Goal: Task Accomplishment & Management: Manage account settings

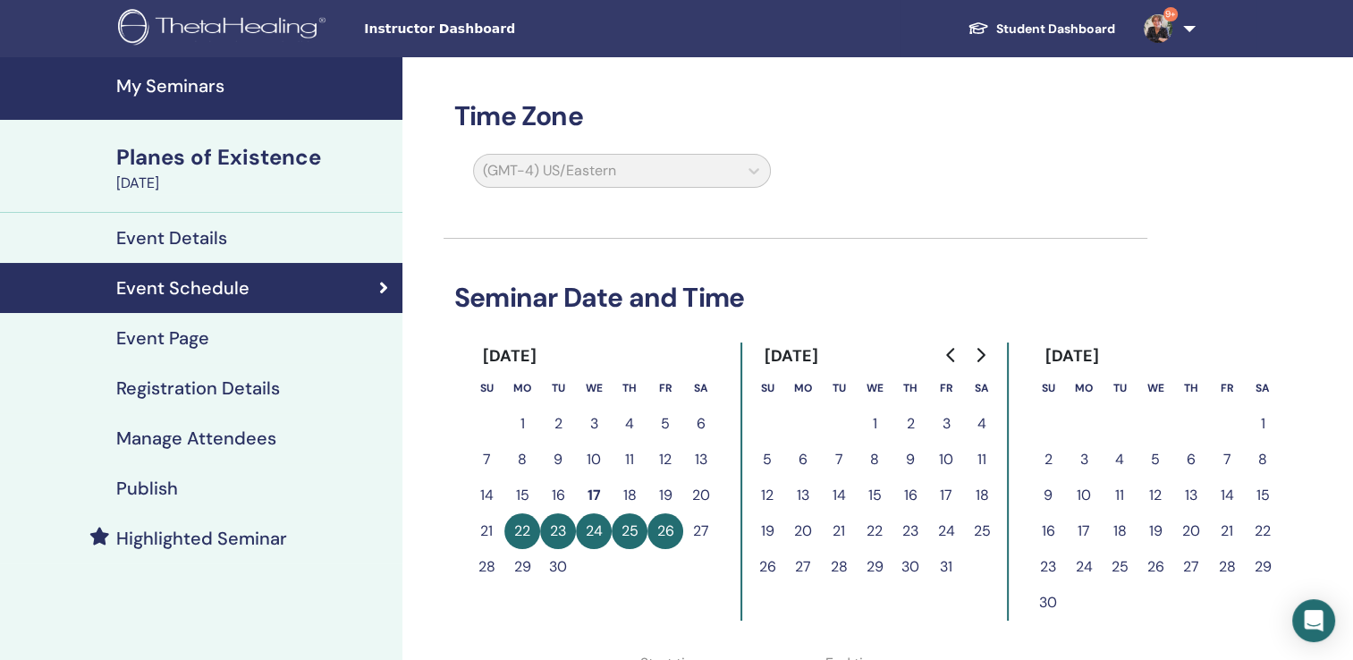
click at [171, 85] on h4 "My Seminars" at bounding box center [253, 85] width 275 height 21
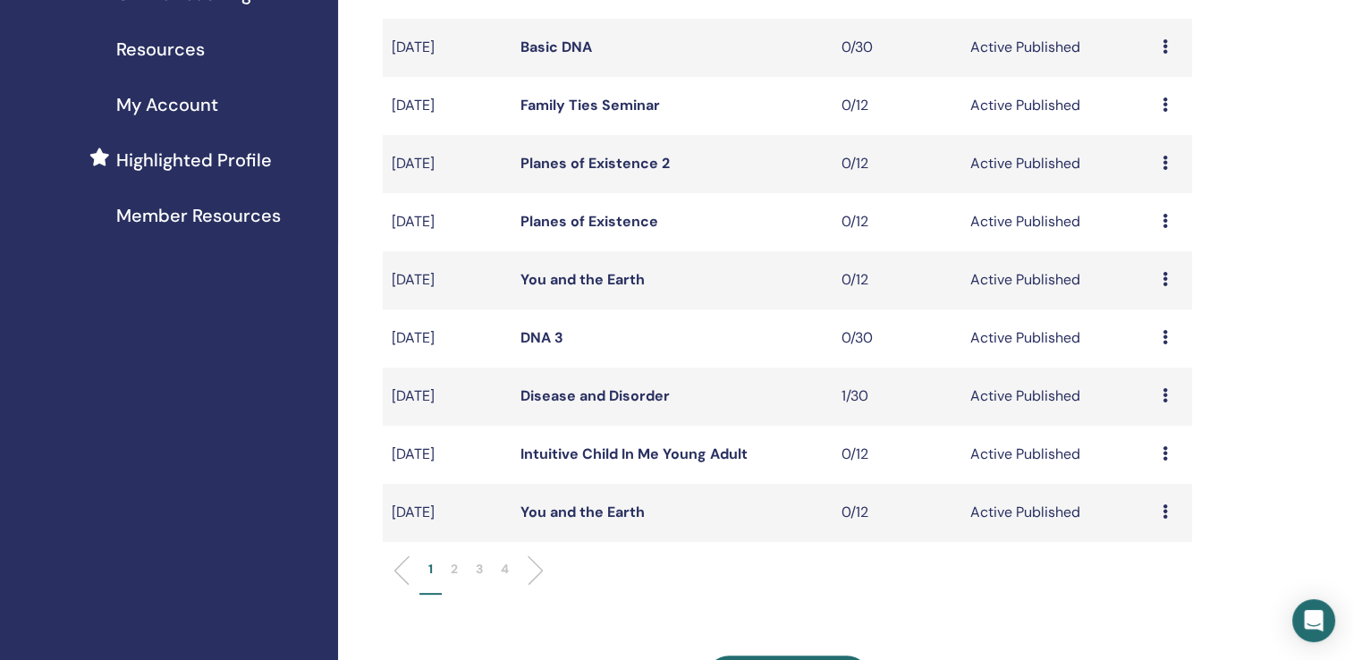
scroll to position [421, 0]
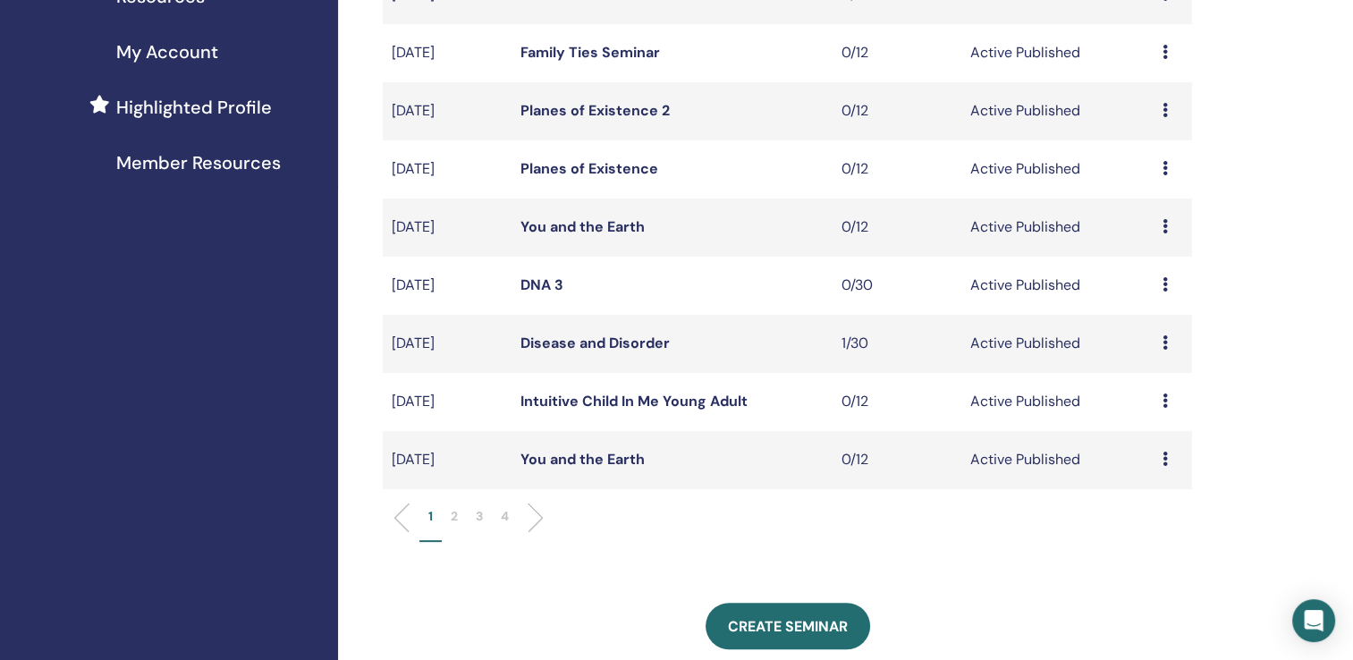
click at [452, 513] on p "2" at bounding box center [454, 516] width 7 height 19
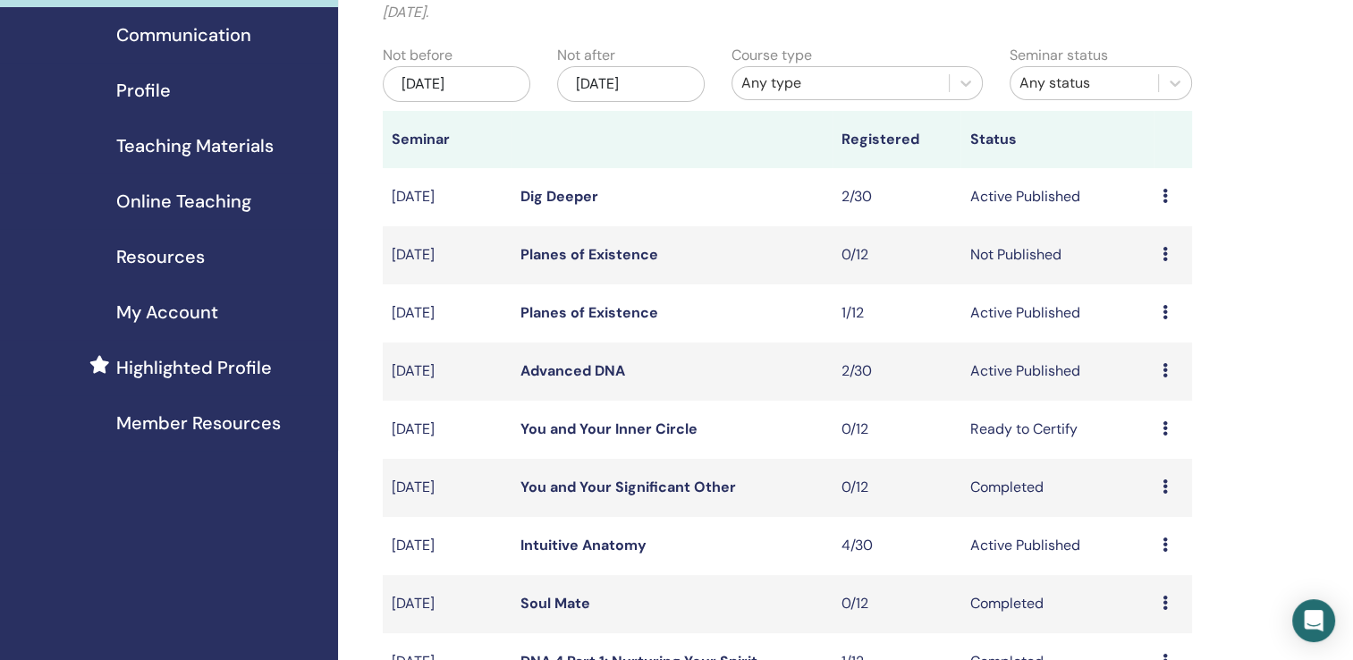
scroll to position [139, 0]
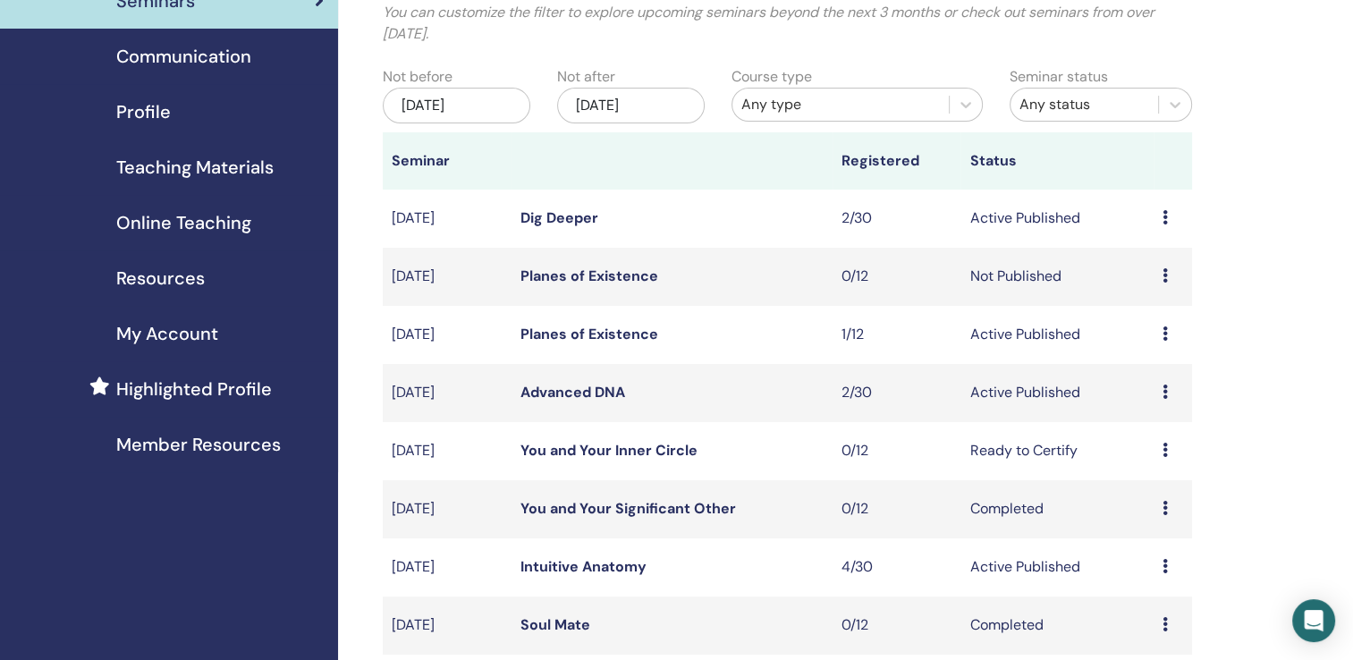
click at [569, 216] on link "Dig Deeper" at bounding box center [559, 217] width 78 height 19
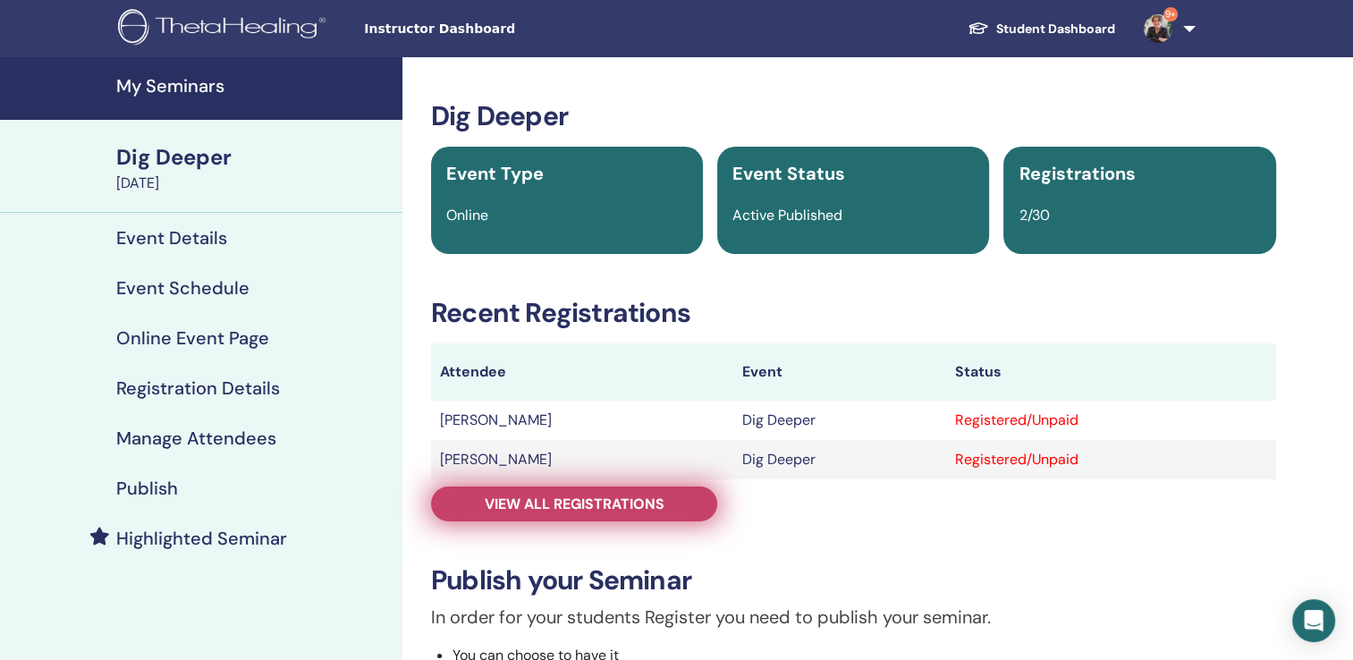
click at [614, 502] on span "View all registrations" at bounding box center [575, 503] width 180 height 19
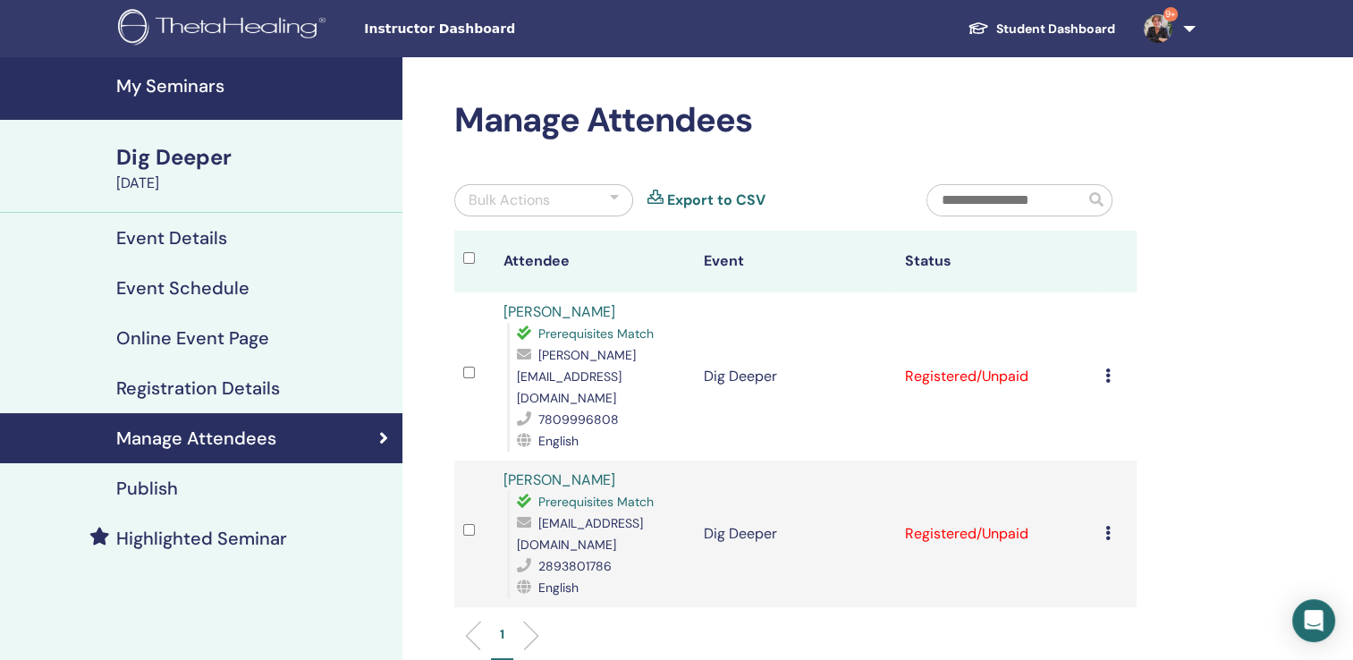
click at [214, 86] on h4 "My Seminars" at bounding box center [253, 85] width 275 height 21
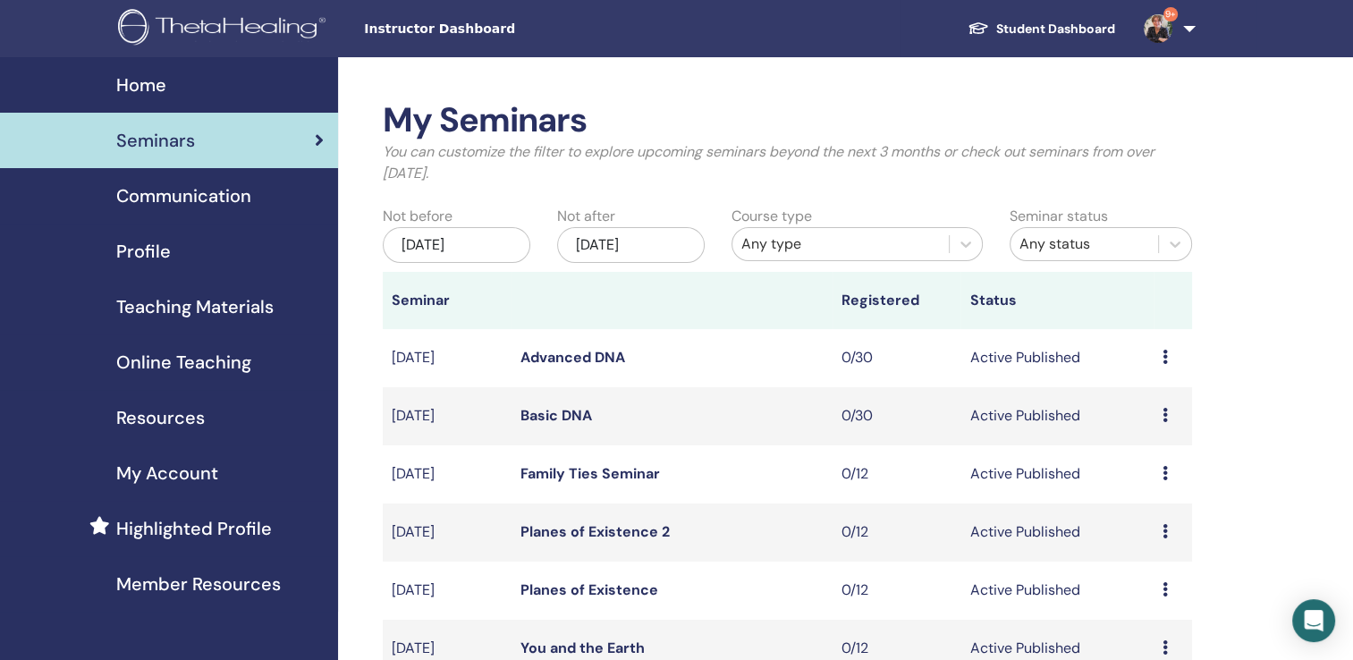
click at [1160, 30] on img at bounding box center [1158, 28] width 29 height 29
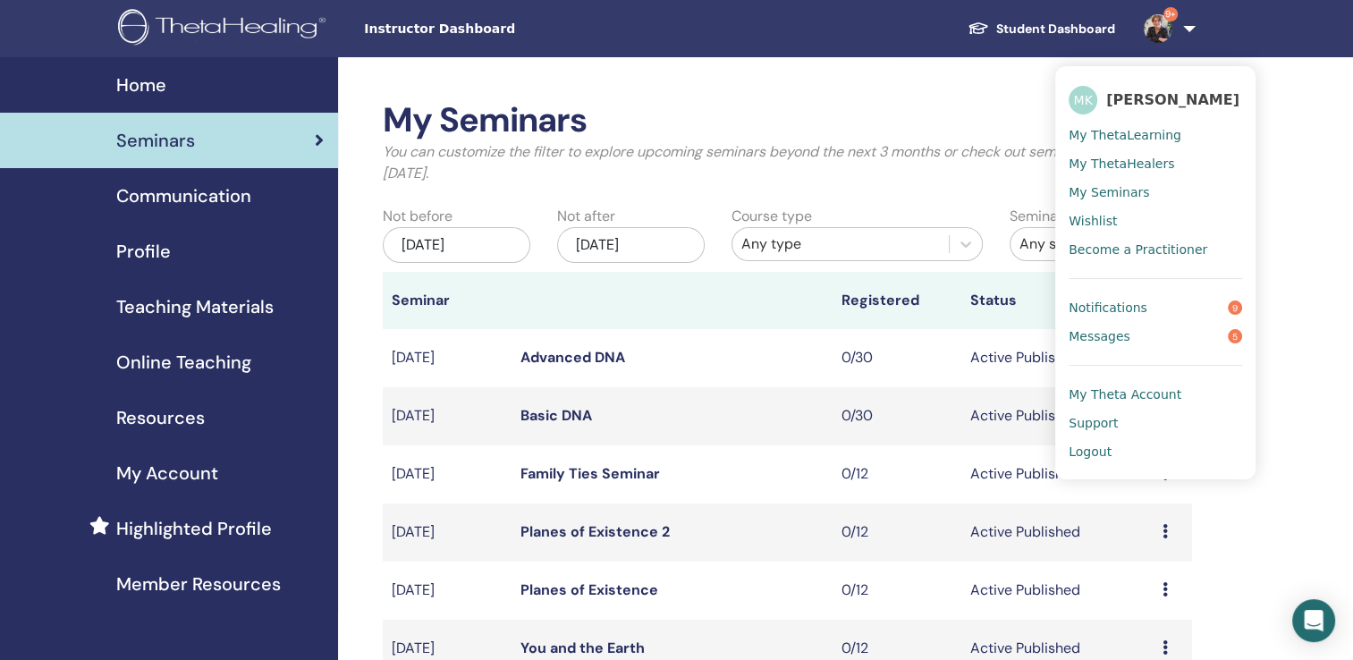
click at [1087, 451] on span "Logout" at bounding box center [1089, 451] width 43 height 16
click at [1105, 454] on span "Logout" at bounding box center [1089, 451] width 43 height 16
